Goal: Navigation & Orientation: Find specific page/section

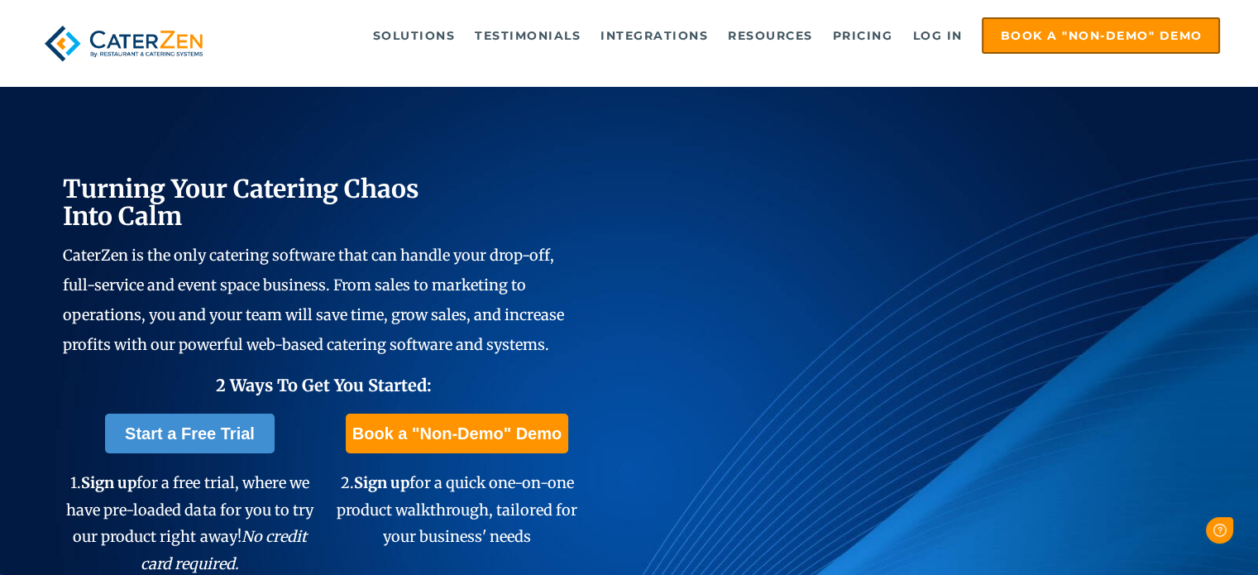
click at [408, 88] on div "Turning Your Catering Chaos Into Calm CaterZen is the only catering software th…" at bounding box center [629, 371] width 1258 height 739
click at [527, 83] on div "Solutions Catering CRM Catering Sales Catering Management Catering Marketing Ca…" at bounding box center [629, 43] width 1258 height 86
click at [564, 81] on div "Solutions Catering CRM Catering Sales Catering Management Catering Marketing Ca…" at bounding box center [629, 43] width 1258 height 86
click at [721, 64] on div "Solutions Catering CRM Catering Sales Catering Management Catering Marketing Ca…" at bounding box center [629, 43] width 1182 height 52
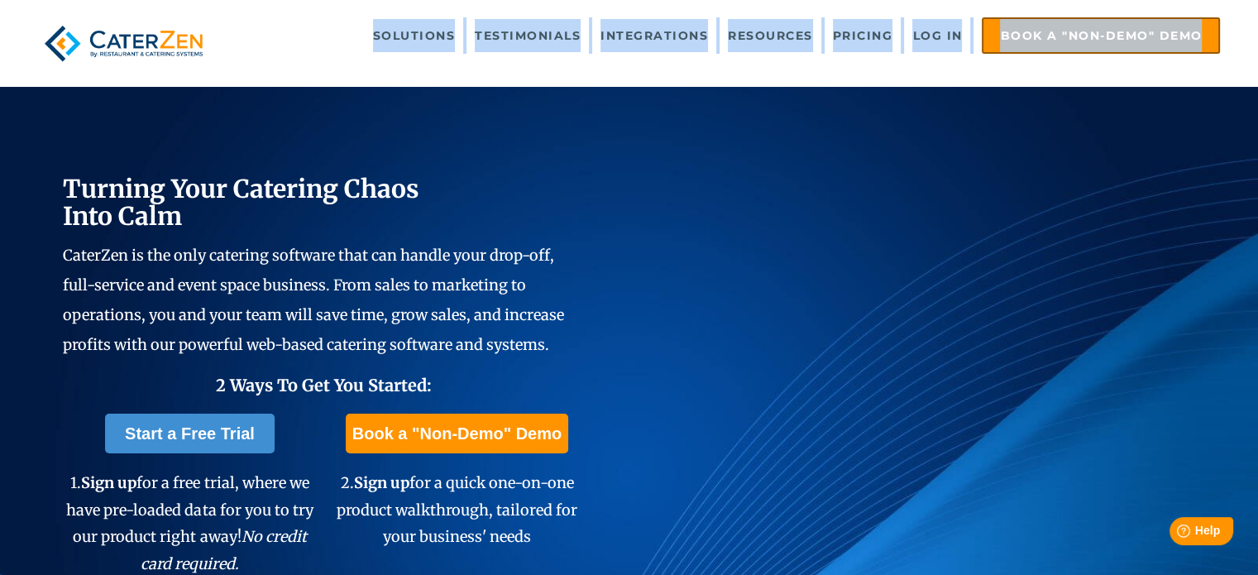
click at [721, 64] on div "Solutions Catering CRM Catering Sales Catering Management Catering Marketing Ca…" at bounding box center [629, 43] width 1182 height 52
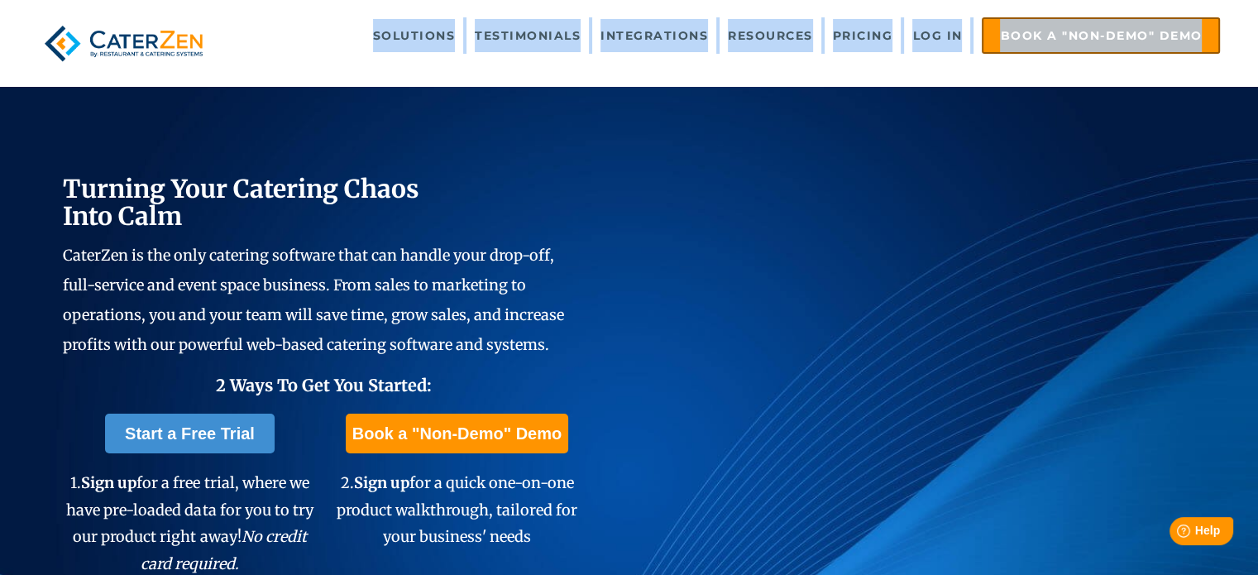
click at [756, 59] on div "Solutions Catering CRM Catering Sales Catering Management Catering Marketing Ca…" at bounding box center [629, 43] width 1182 height 52
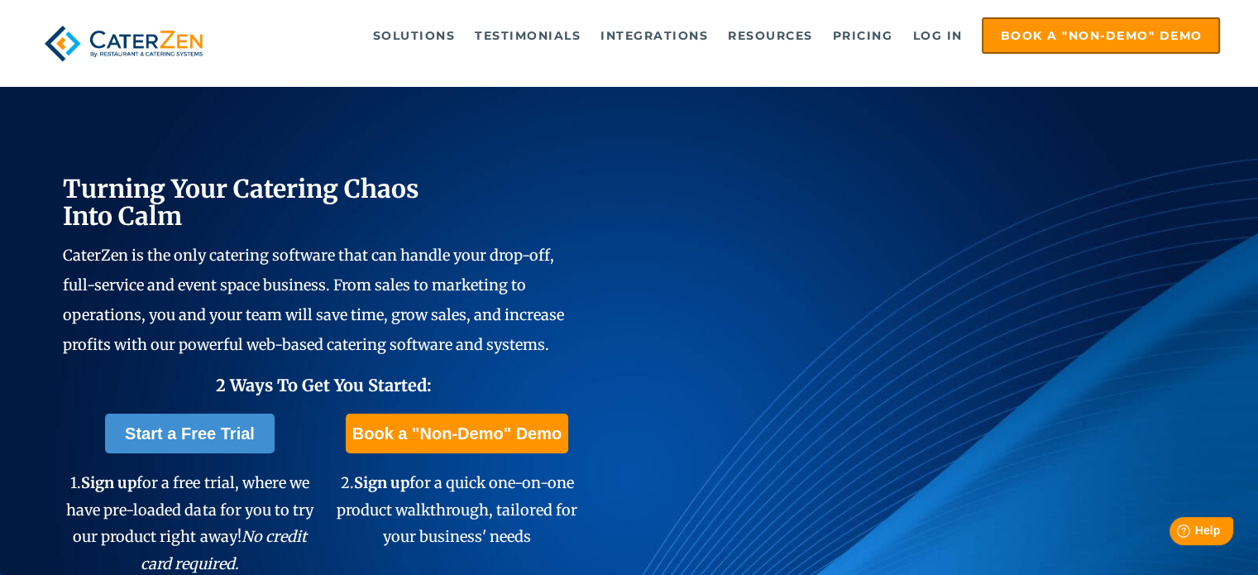
click at [756, 59] on div "Solutions Catering CRM Catering Sales Catering Management Catering Marketing Ca…" at bounding box center [629, 43] width 1182 height 52
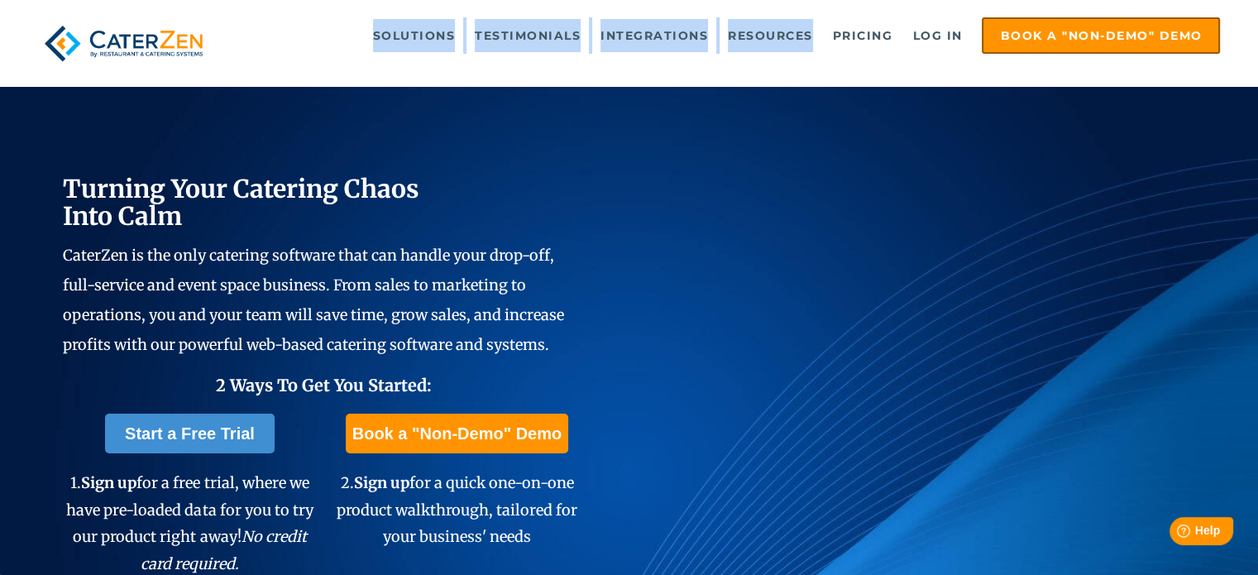
drag, startPoint x: 756, startPoint y: 59, endPoint x: 822, endPoint y: 46, distance: 67.3
click at [822, 46] on div "Solutions Catering CRM Catering Sales Catering Management Catering Marketing Ca…" at bounding box center [629, 43] width 1182 height 52
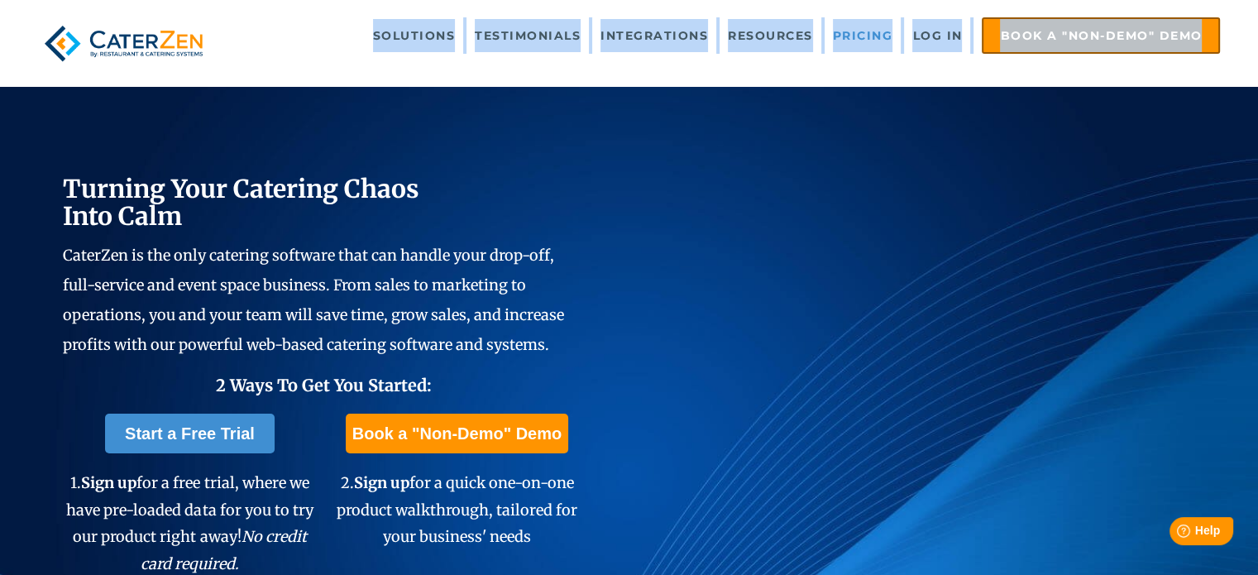
click at [858, 36] on link "Pricing" at bounding box center [862, 35] width 77 height 33
